Goal: Use online tool/utility: Utilize a website feature to perform a specific function

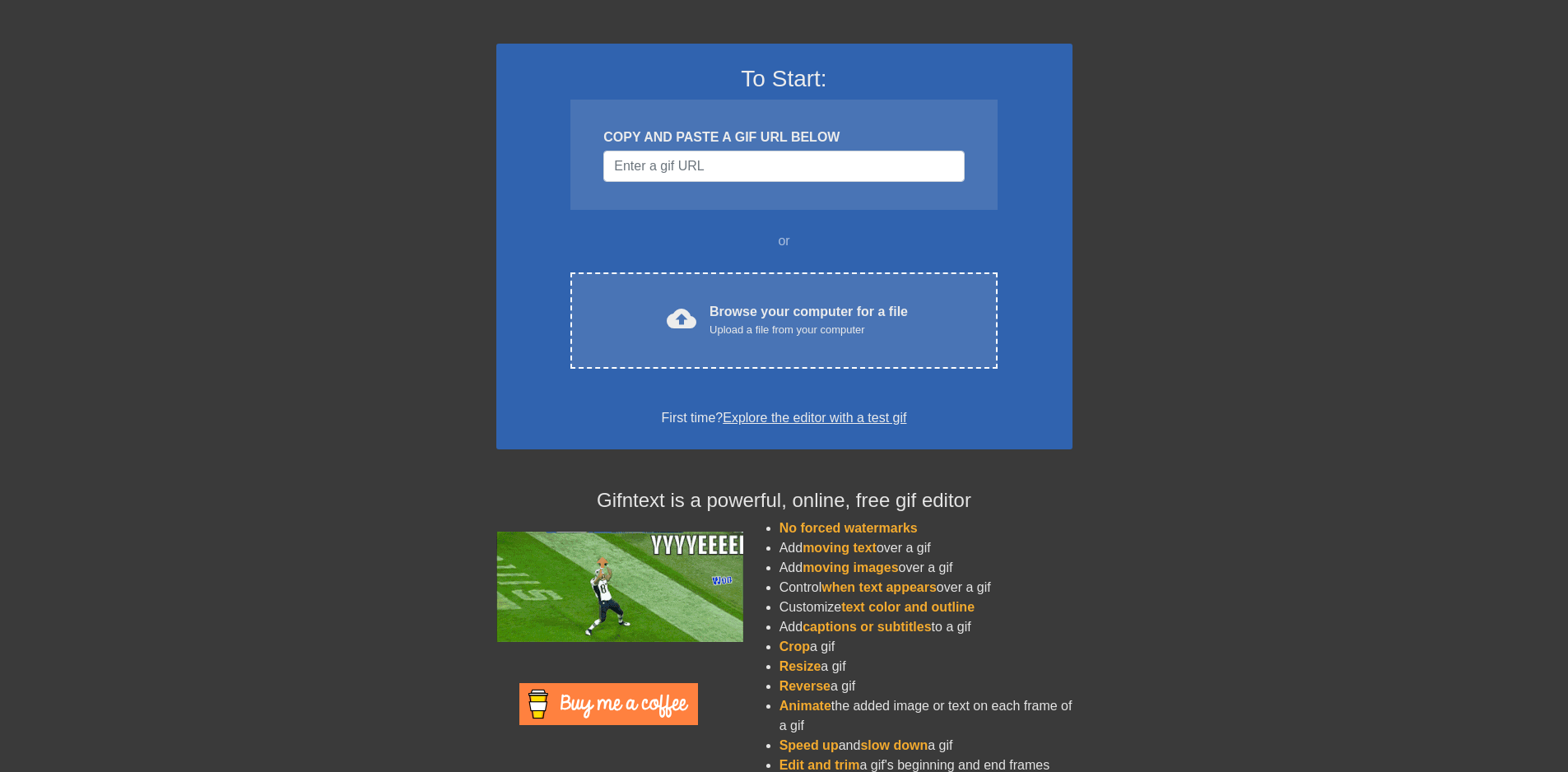
scroll to position [106, 0]
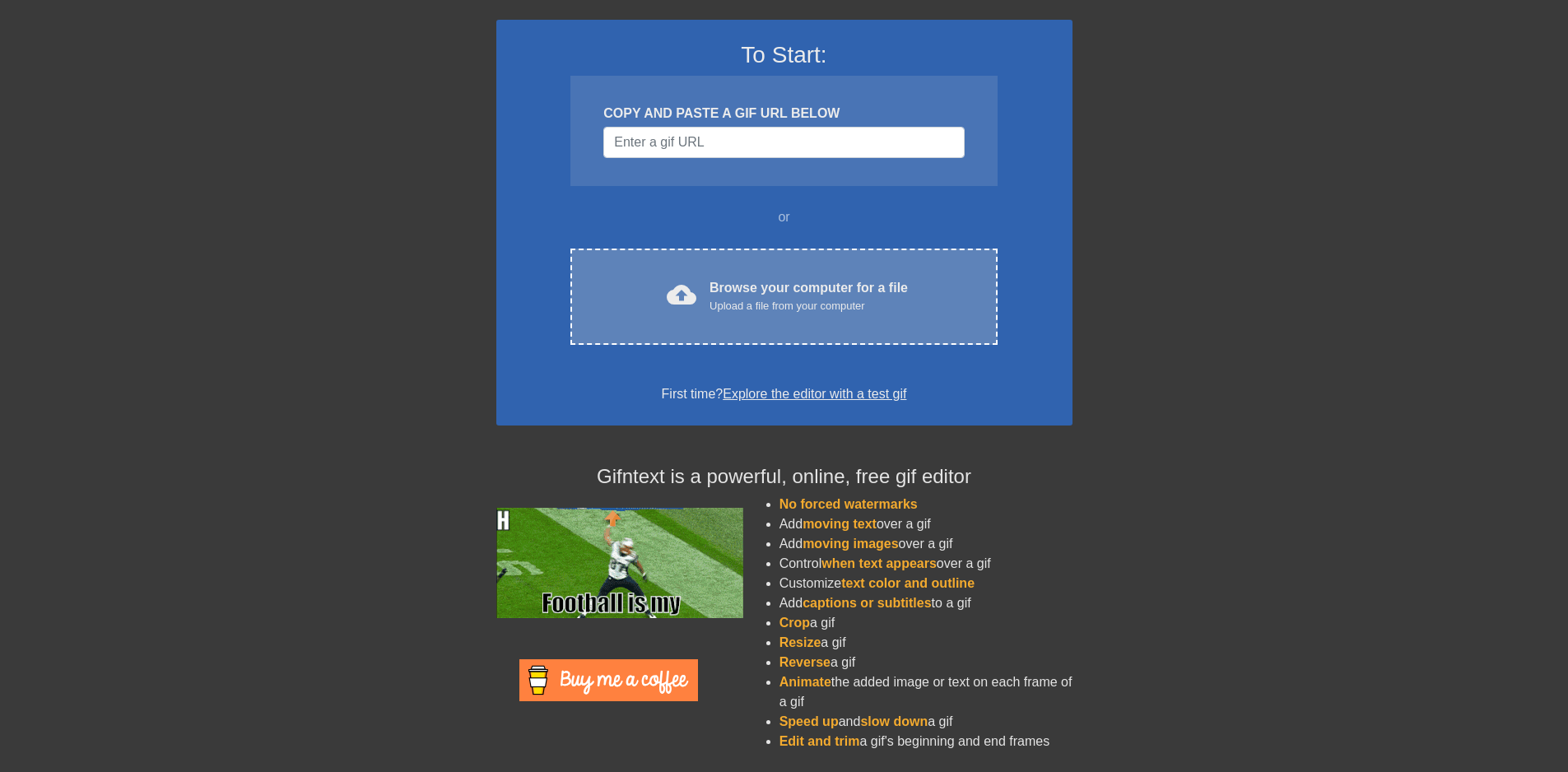
click at [750, 282] on div "Browse your computer for a file Upload a file from your computer" at bounding box center [809, 296] width 199 height 36
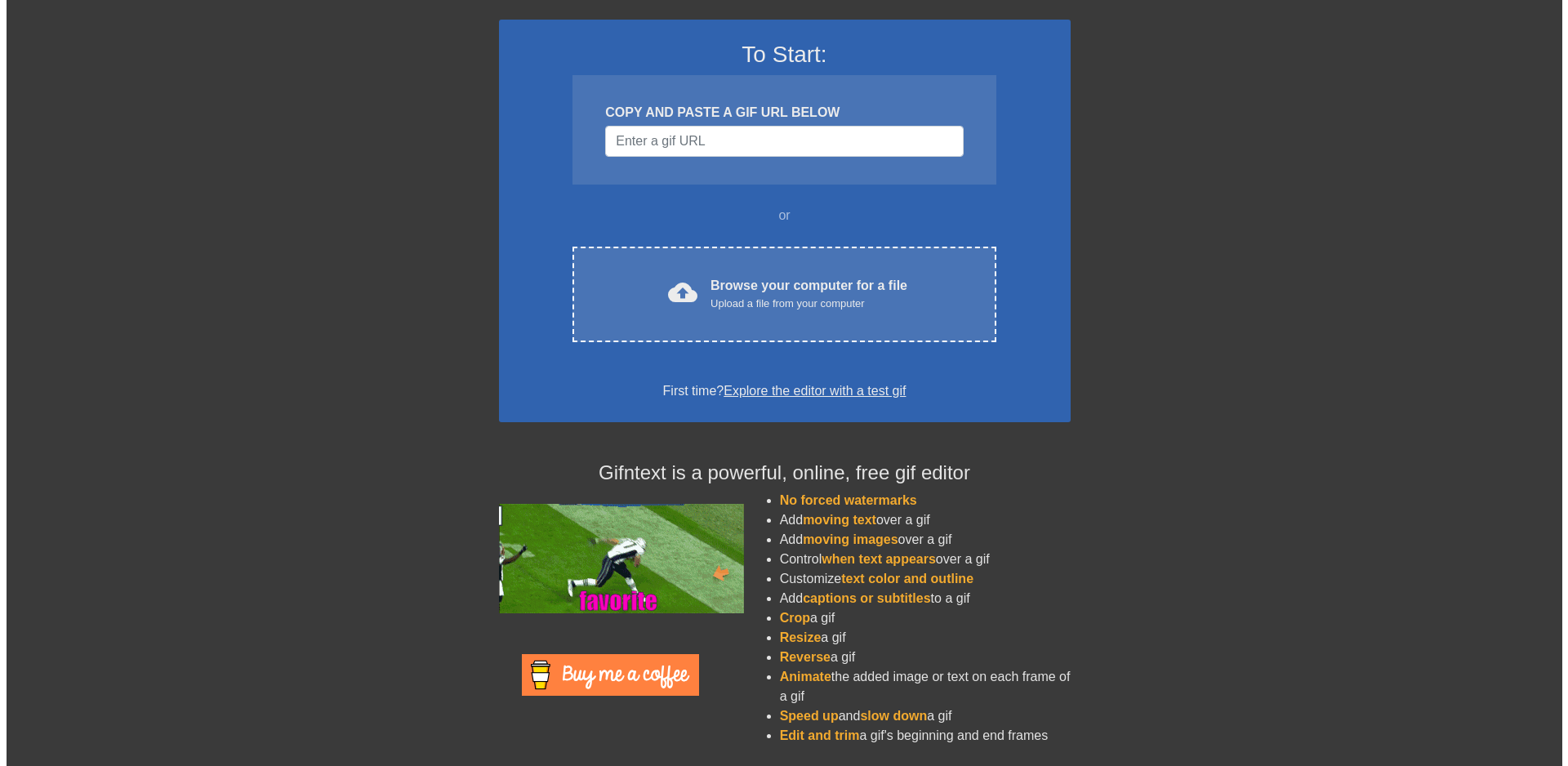
scroll to position [0, 0]
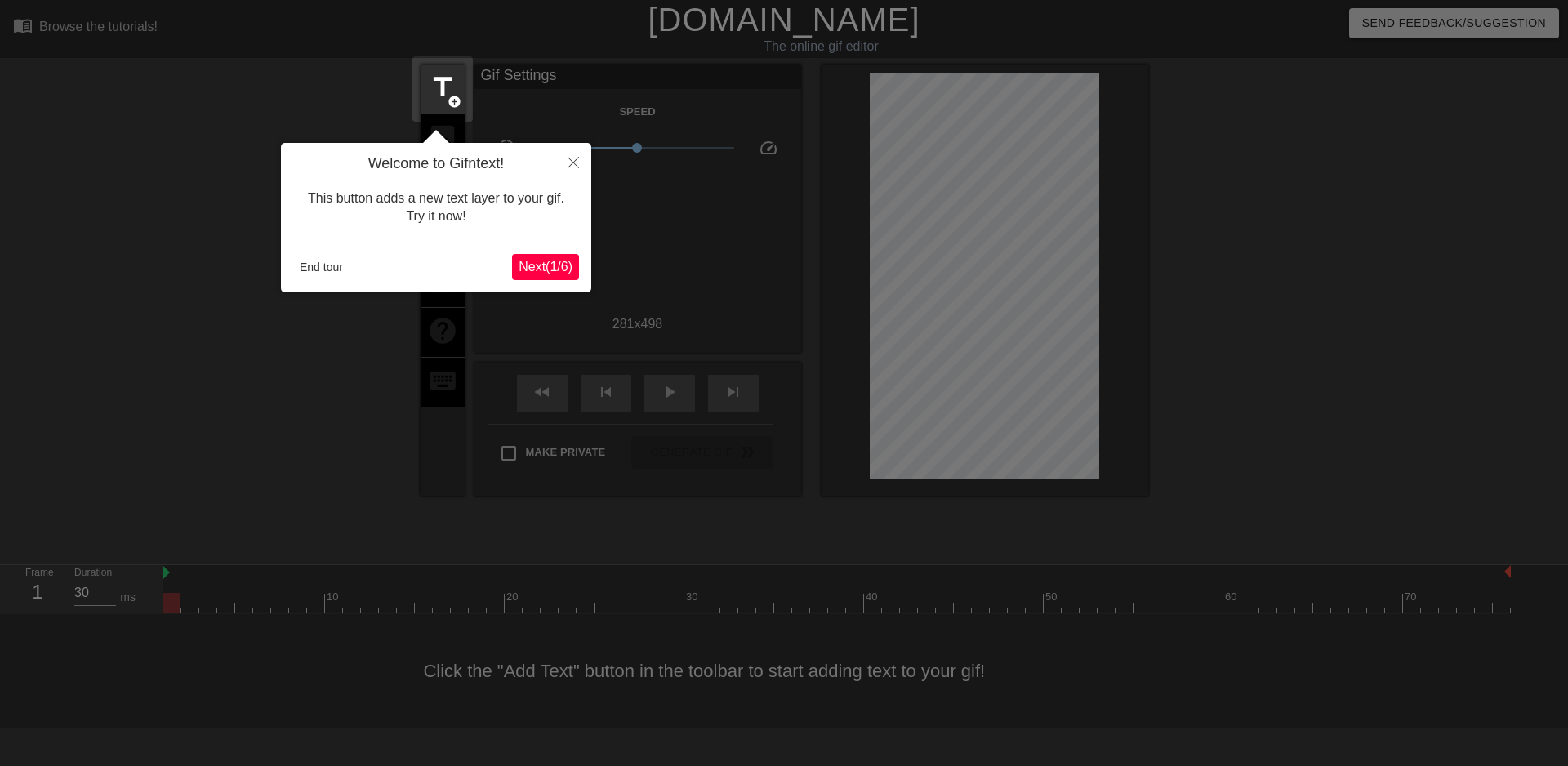
click at [551, 262] on span "Next ( 1 / 6 )" at bounding box center [545, 266] width 54 height 14
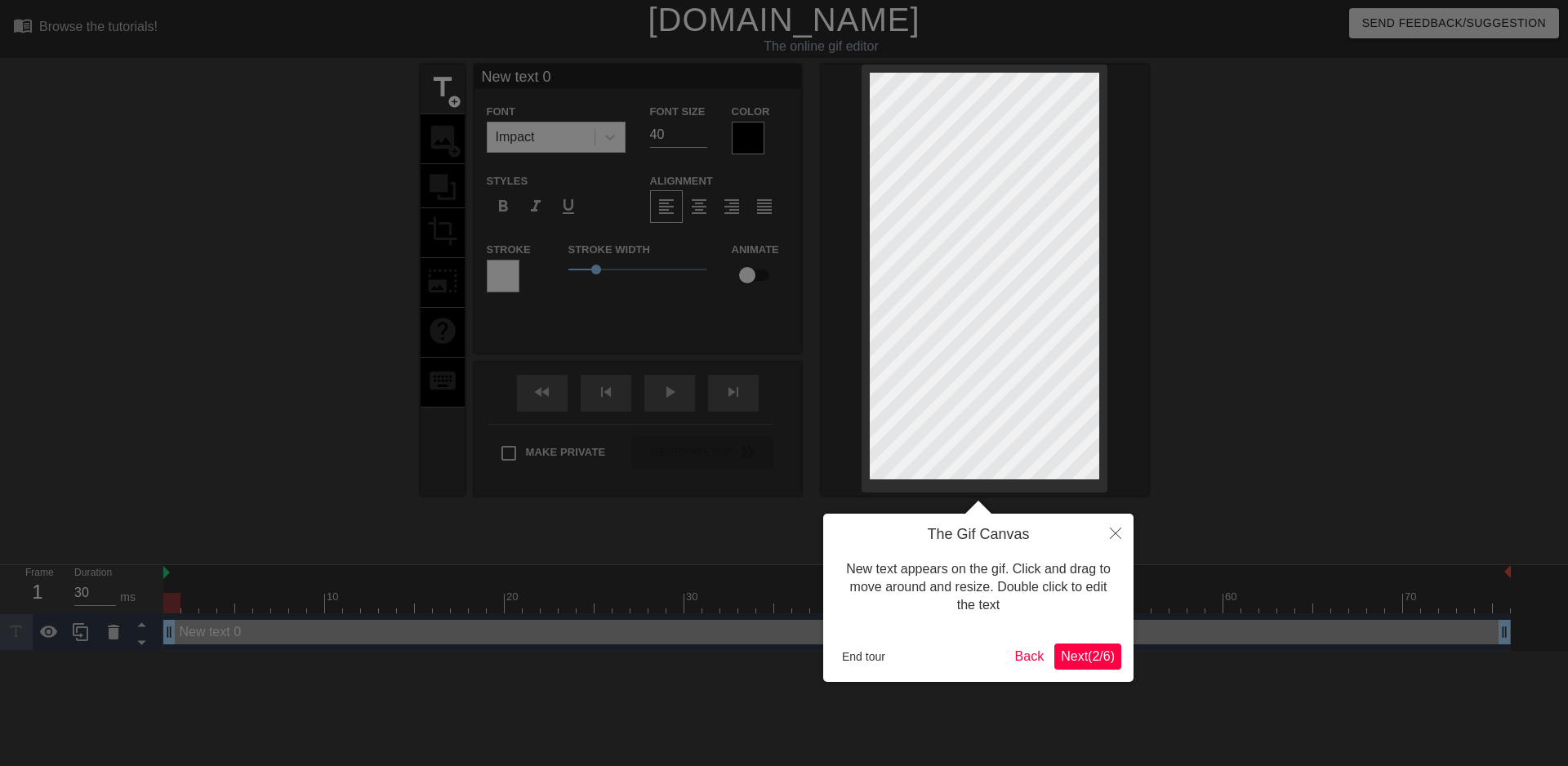
click at [1064, 659] on span "Next ( 2 / 6 )" at bounding box center [1087, 657] width 54 height 14
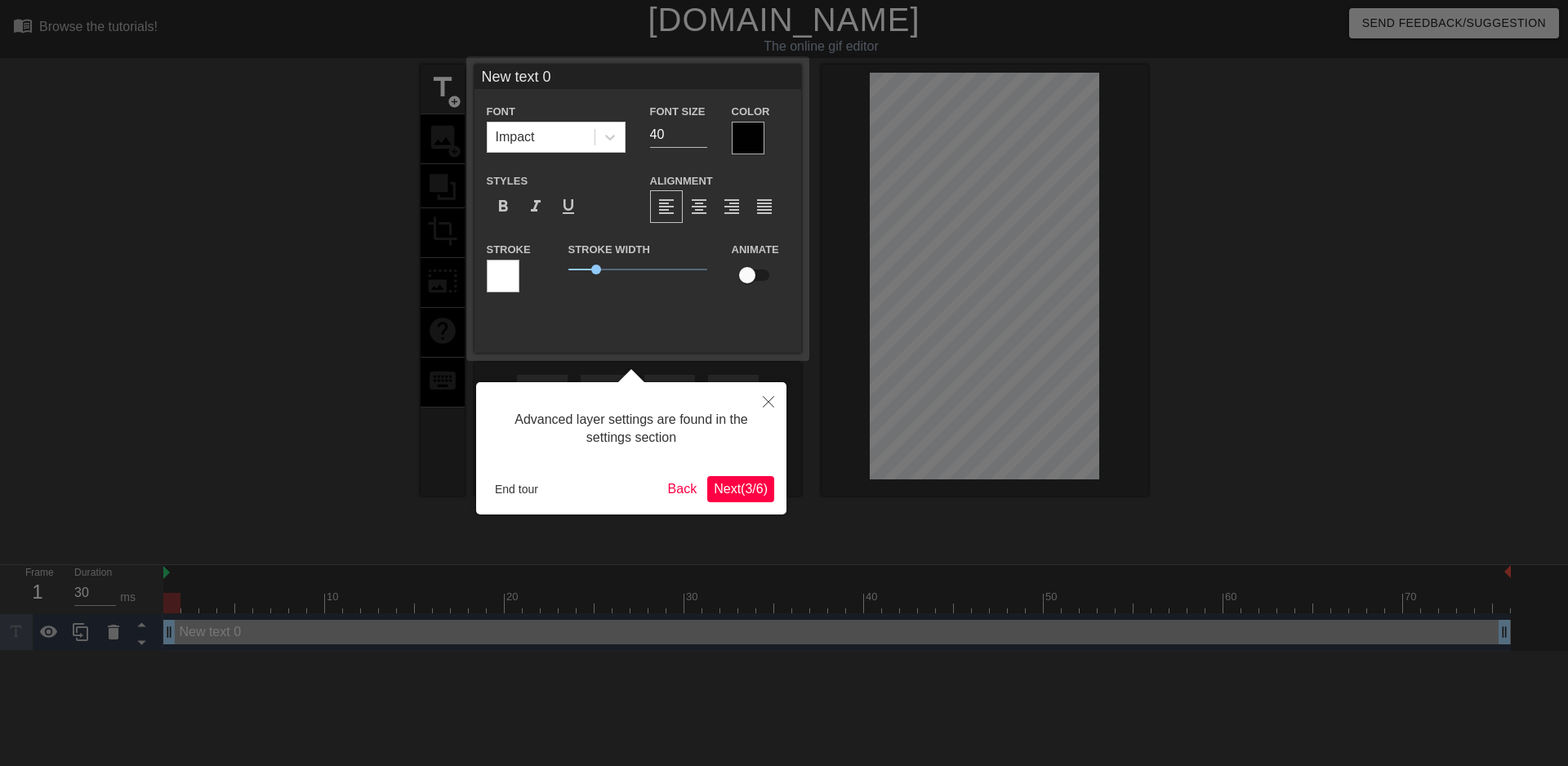
click at [762, 493] on span "Next ( 3 / 6 )" at bounding box center [740, 488] width 54 height 14
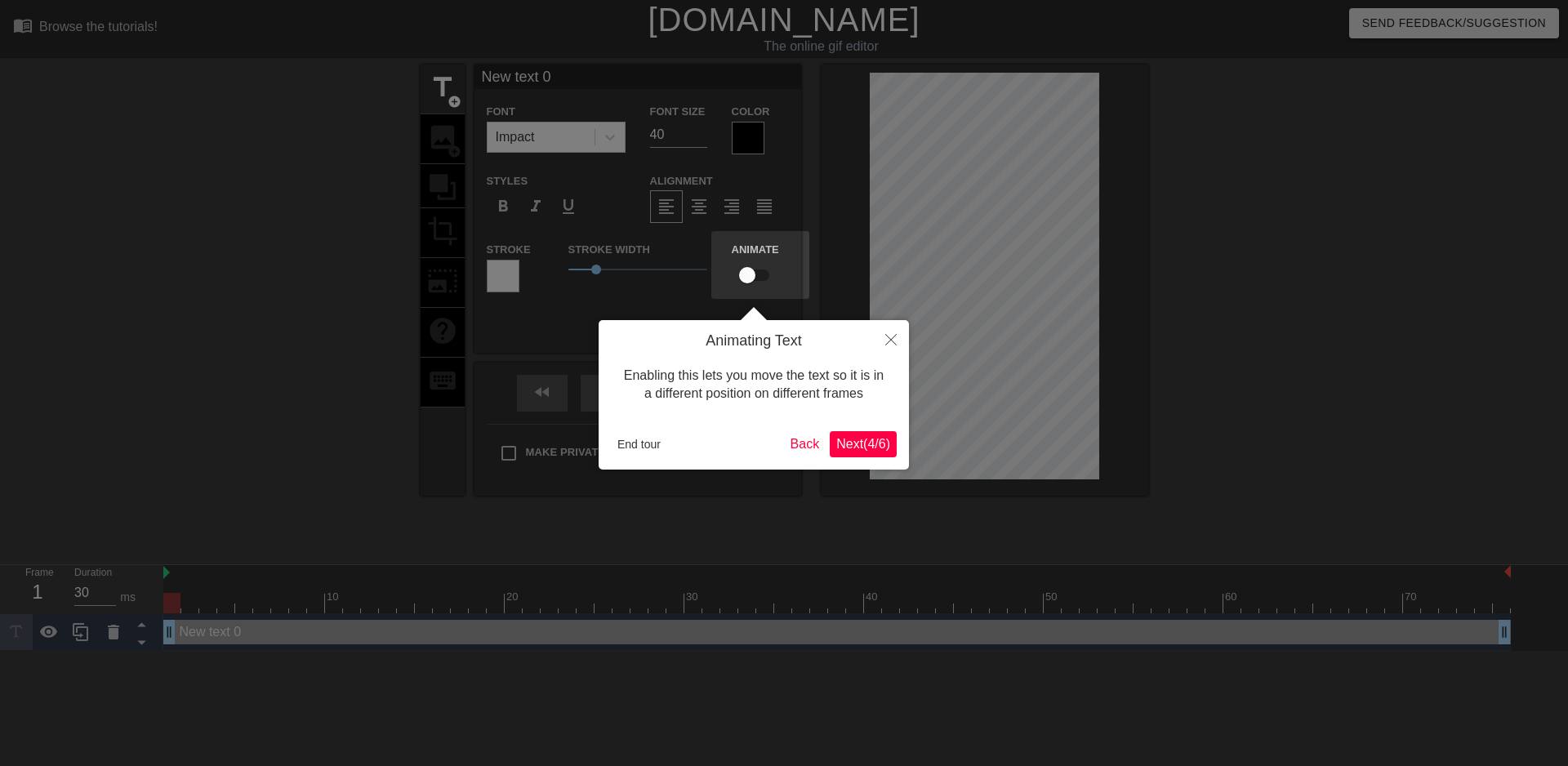
click at [890, 431] on button "Next ( 4 / 6 )" at bounding box center [863, 444] width 67 height 26
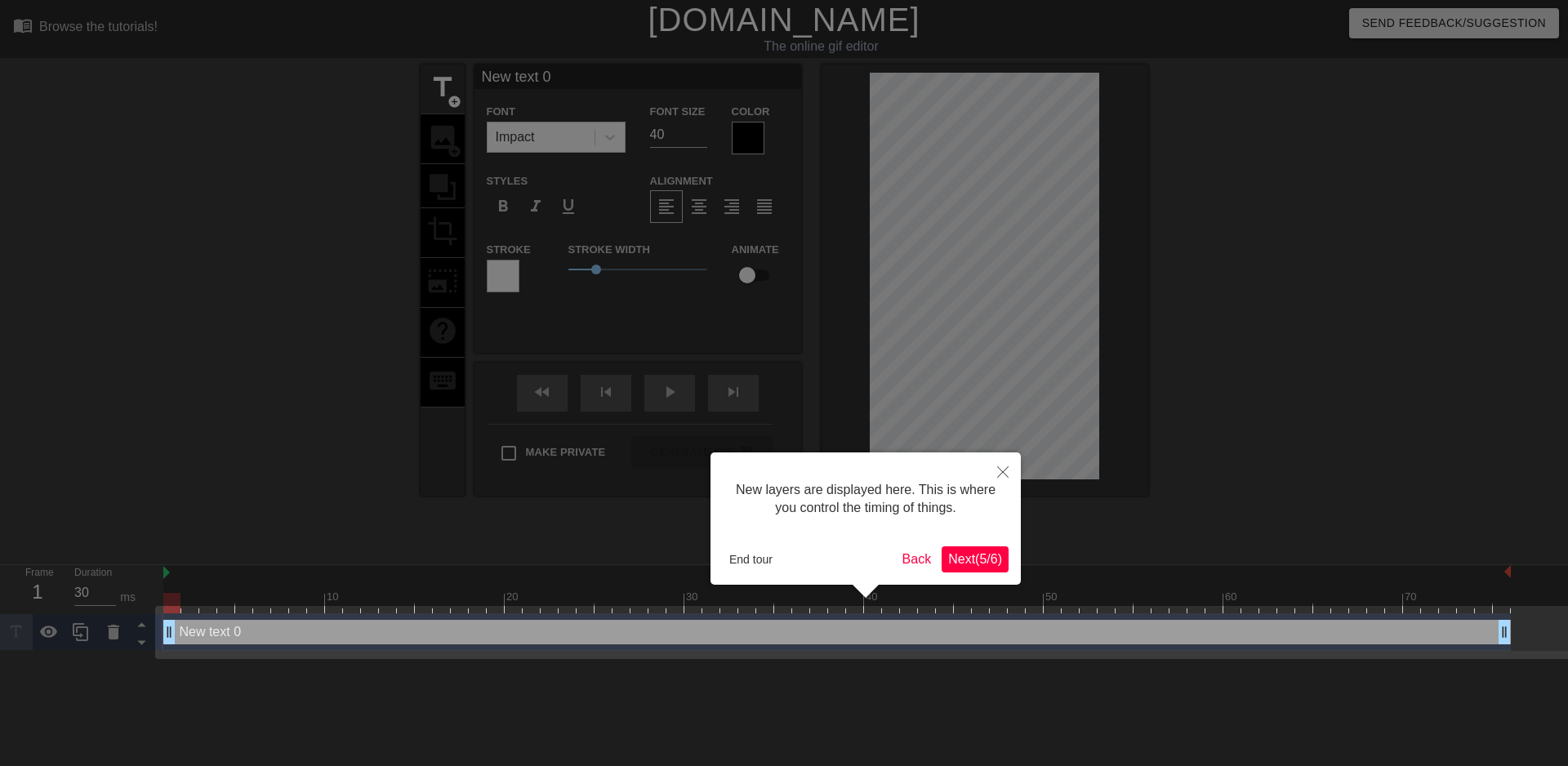
click at [978, 559] on span "Next ( 5 / 6 )" at bounding box center [975, 559] width 54 height 14
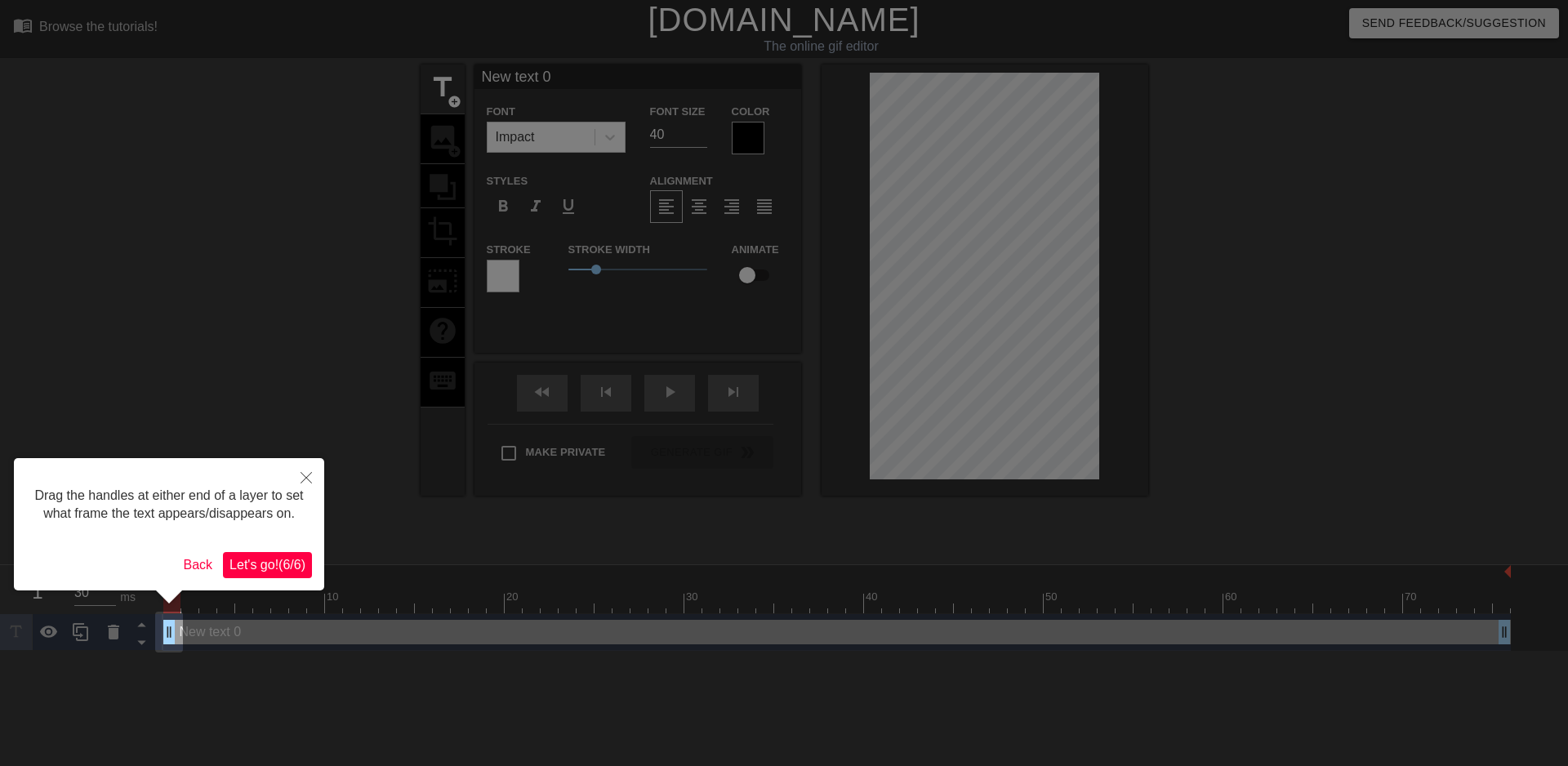
click at [298, 564] on span "Let's go! ( 6 / 6 )" at bounding box center [267, 564] width 76 height 14
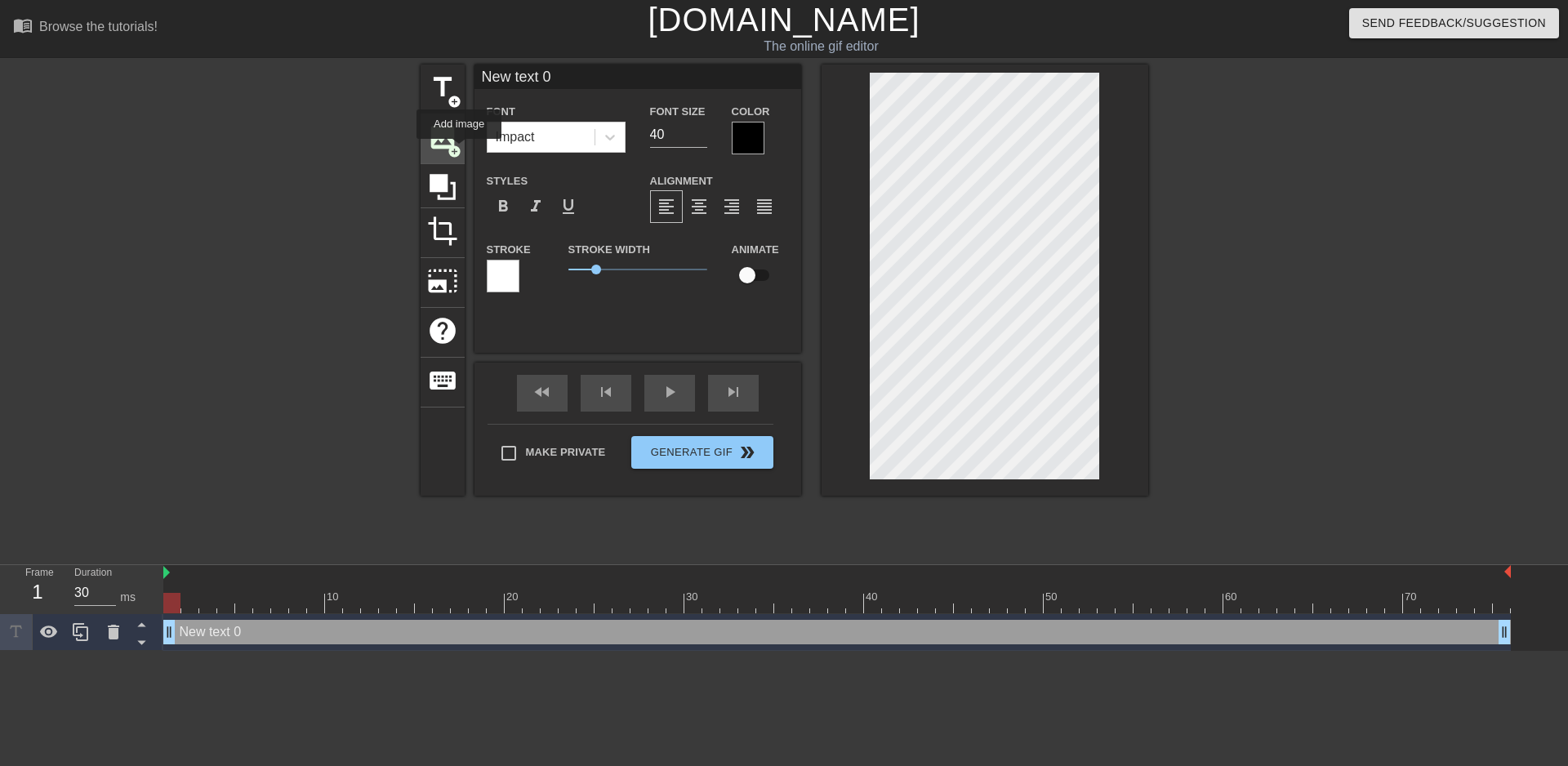
click at [459, 150] on span "add_circle" at bounding box center [454, 151] width 14 height 14
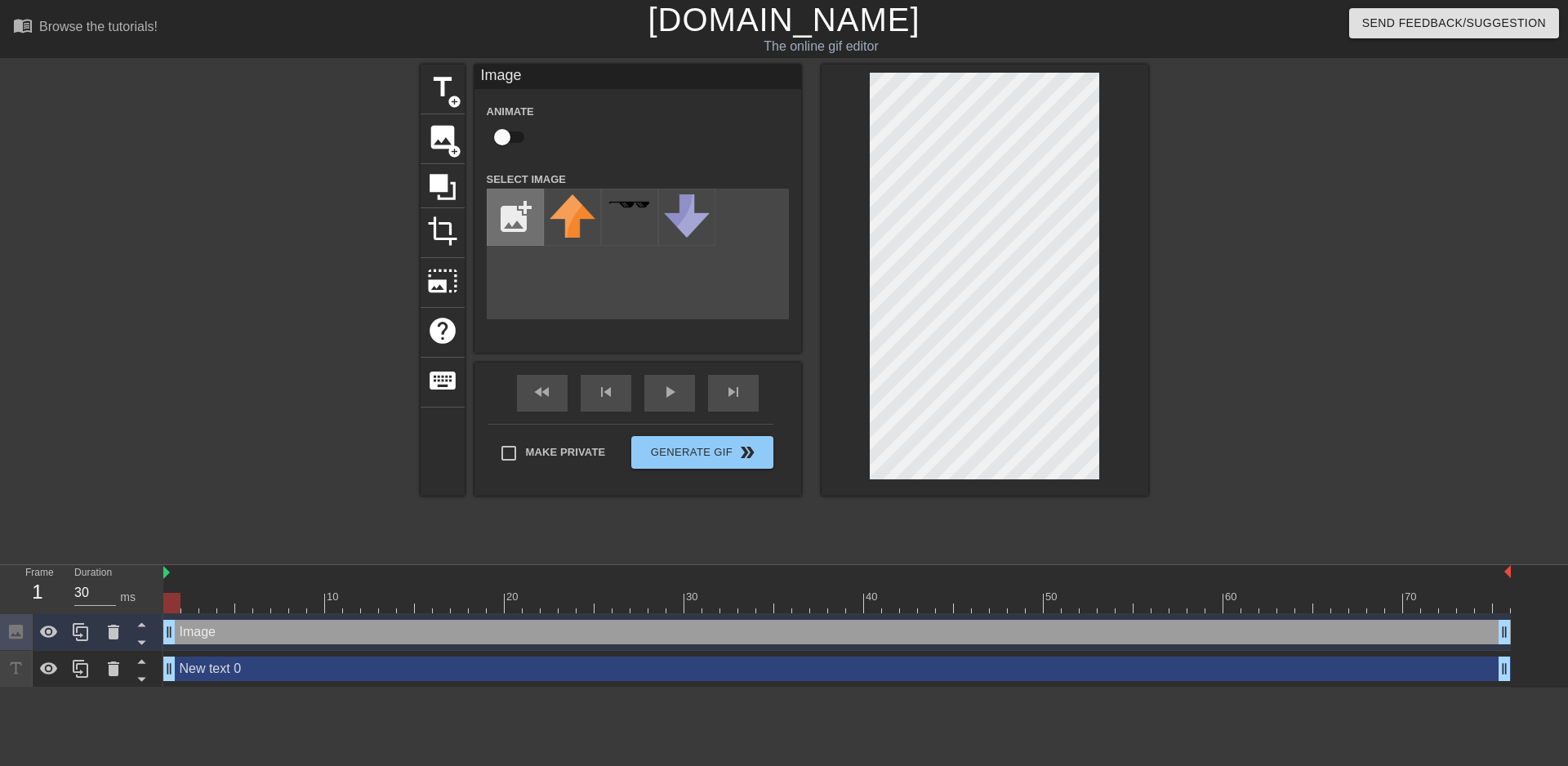
click at [533, 199] on input "file" at bounding box center [515, 217] width 55 height 56
type input "C:\fakepath\flamingtext_com-1500014302.png"
click at [570, 211] on img at bounding box center [573, 204] width 46 height 11
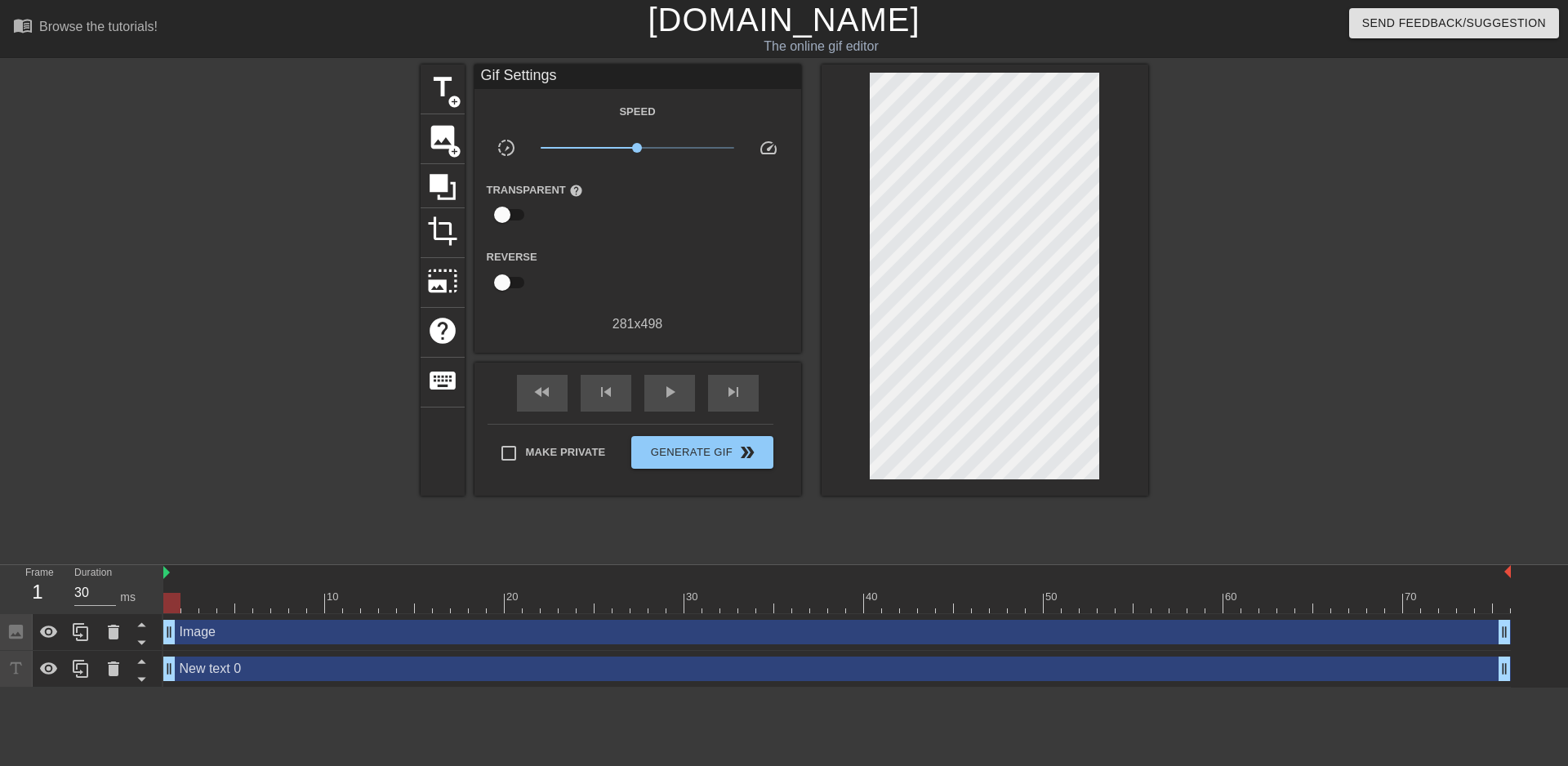
click at [1185, 323] on div at bounding box center [1290, 310] width 245 height 490
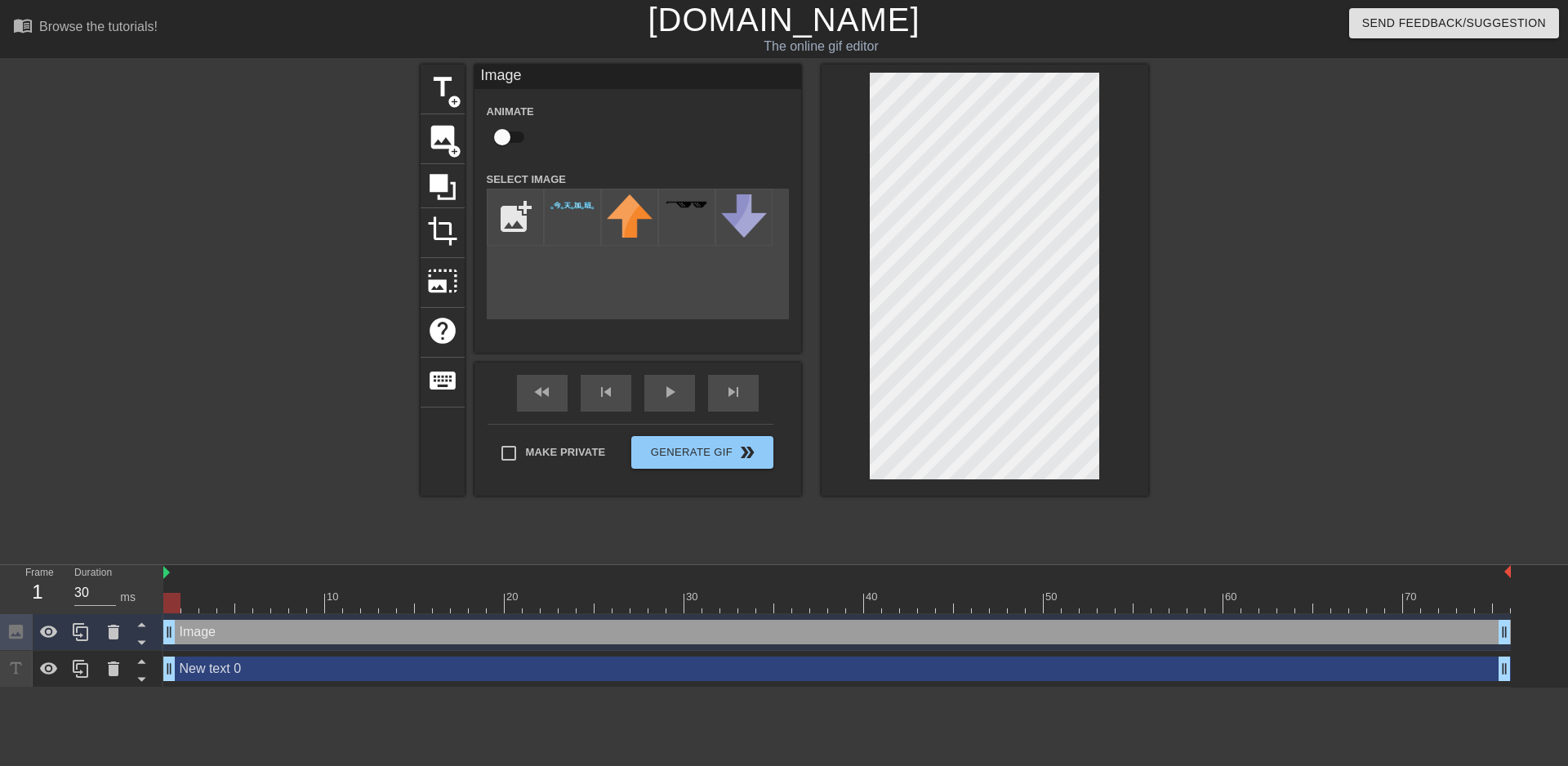
click at [1165, 325] on div "title add_circle image add_circle crop photo_size_select_large help keyboard Im…" at bounding box center [784, 310] width 1568 height 490
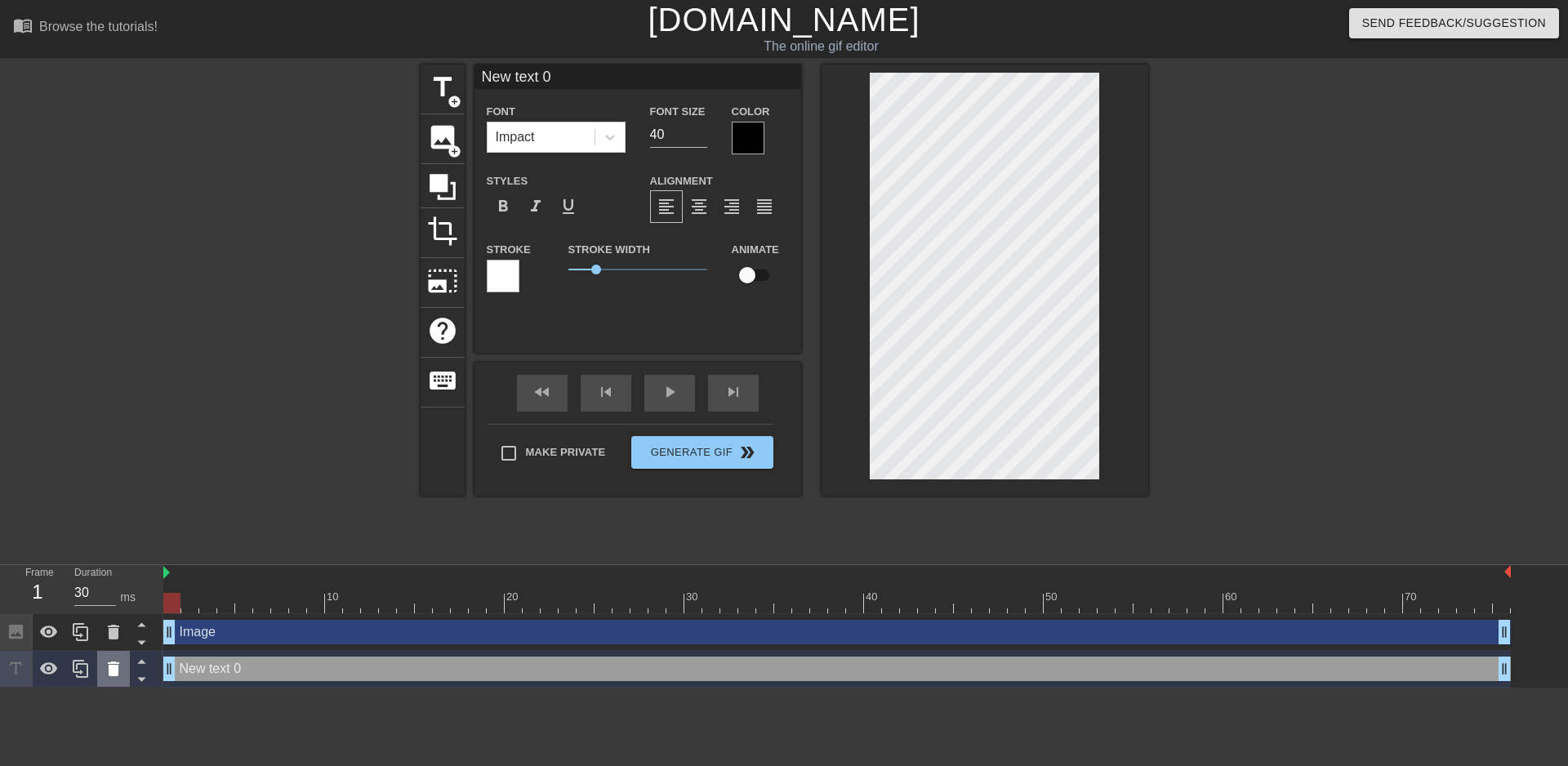
click at [119, 668] on icon at bounding box center [113, 669] width 20 height 20
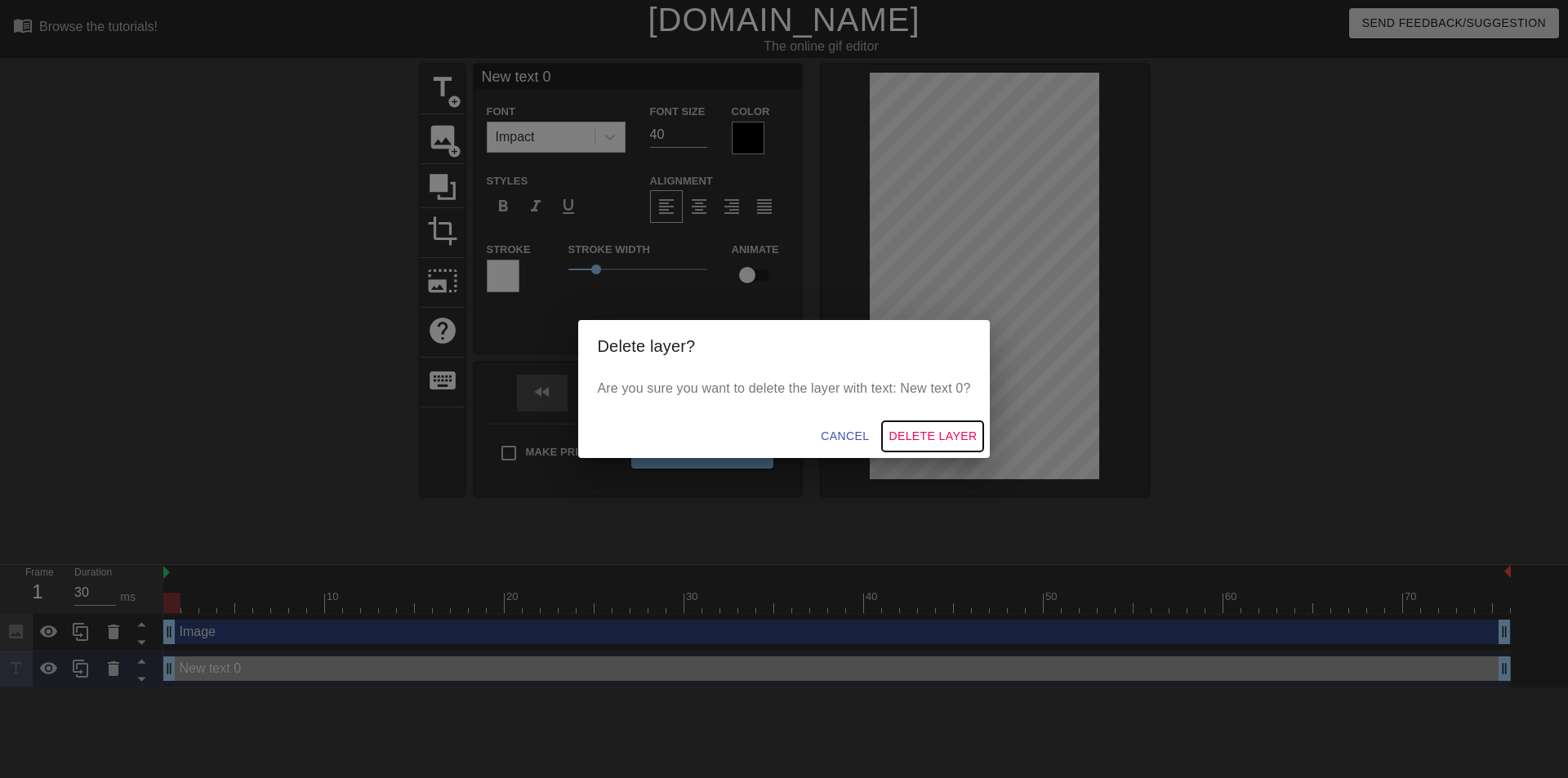
click at [916, 434] on span "Delete Layer" at bounding box center [932, 436] width 88 height 20
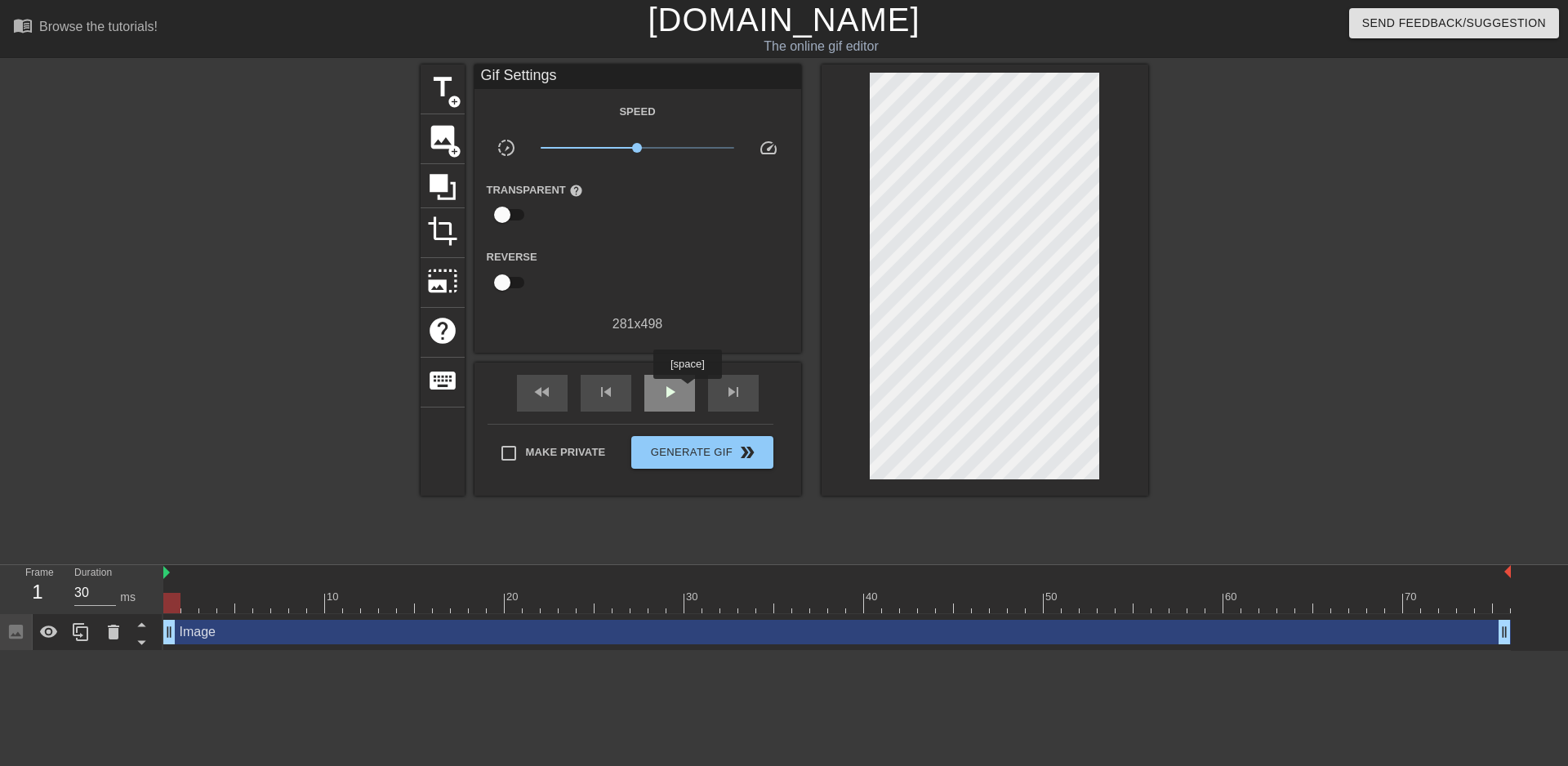
drag, startPoint x: 687, startPoint y: 390, endPoint x: 670, endPoint y: 389, distance: 17.0
click at [685, 390] on div "play_arrow" at bounding box center [669, 393] width 50 height 37
type input "30"
click at [697, 447] on span "Generate Gif double_arrow" at bounding box center [702, 453] width 128 height 20
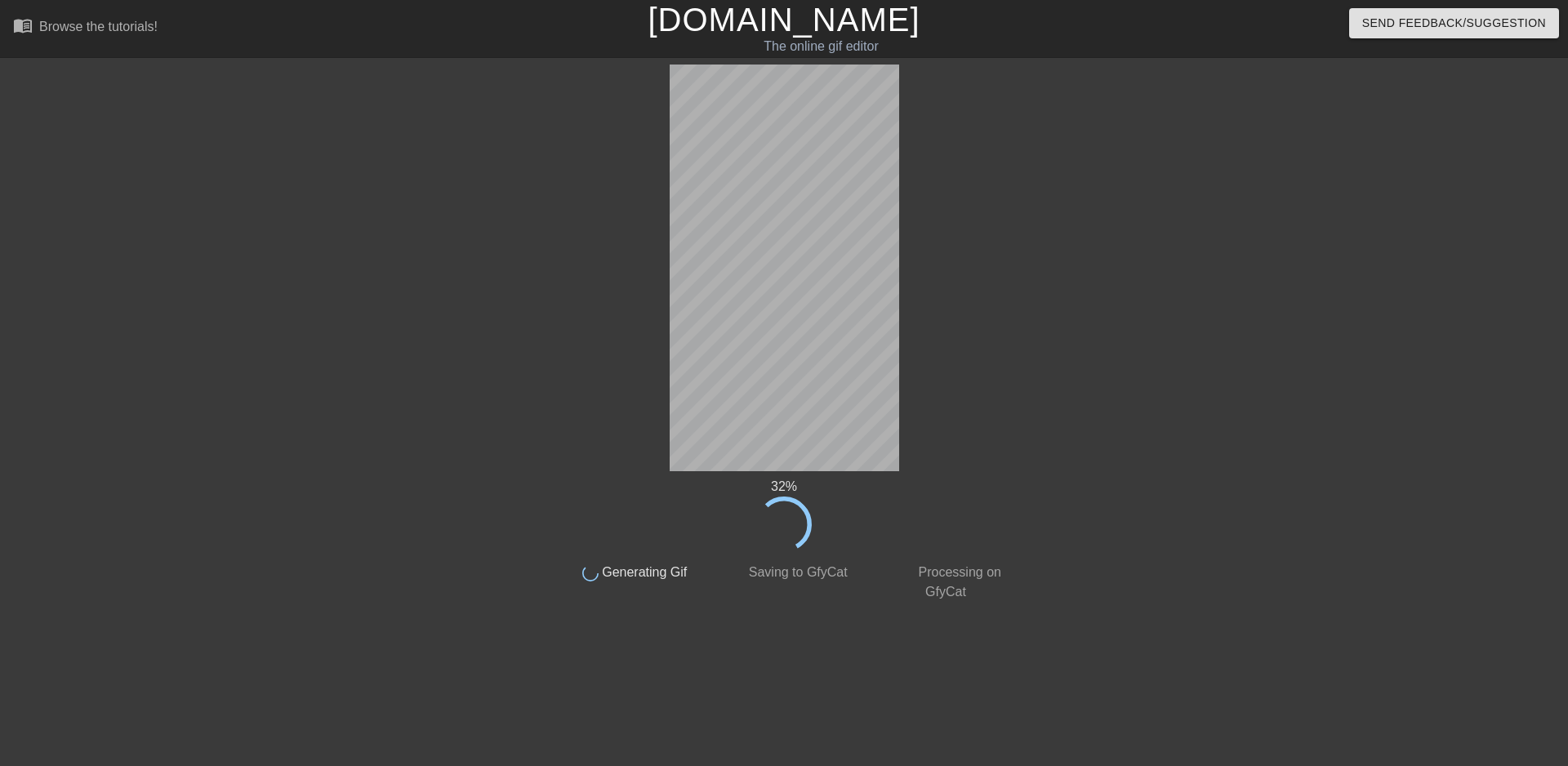
click at [326, 197] on div at bounding box center [411, 310] width 245 height 490
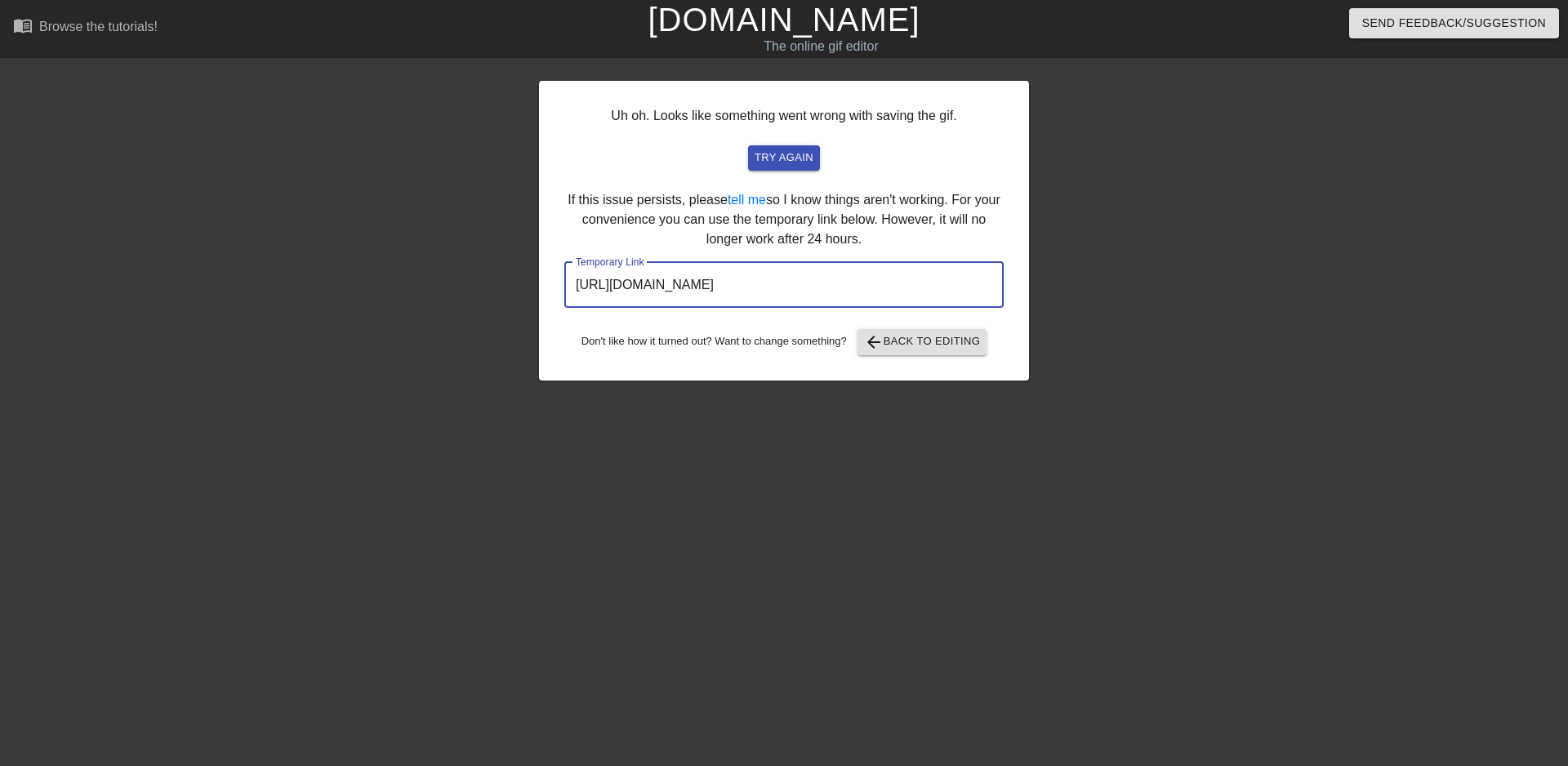
click at [871, 281] on input "[URL][DOMAIN_NAME]" at bounding box center [784, 285] width 440 height 46
click at [329, 0] on div "menu_book Browse the tutorials!" at bounding box center [265, 28] width 506 height 56
